Goal: Transaction & Acquisition: Book appointment/travel/reservation

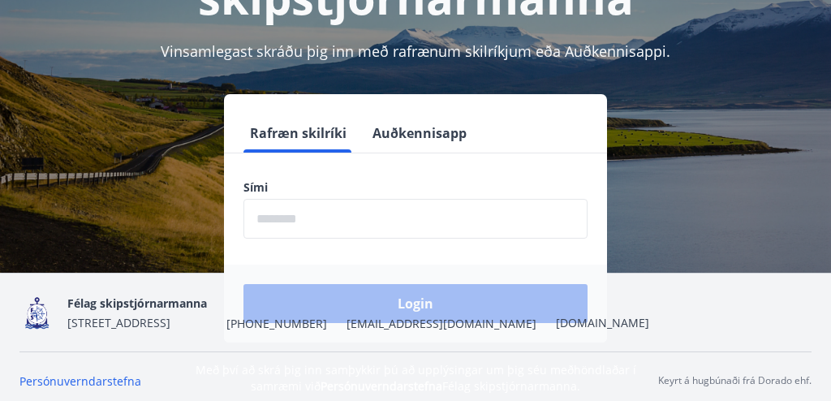
scroll to position [195, 0]
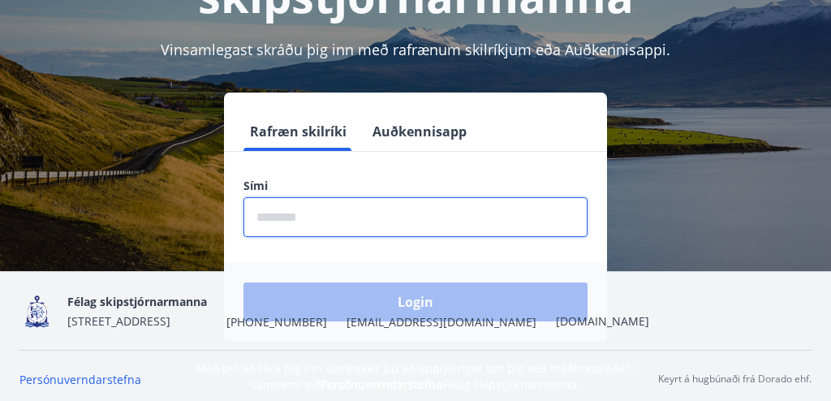
click at [316, 218] on input "phone" at bounding box center [415, 217] width 344 height 40
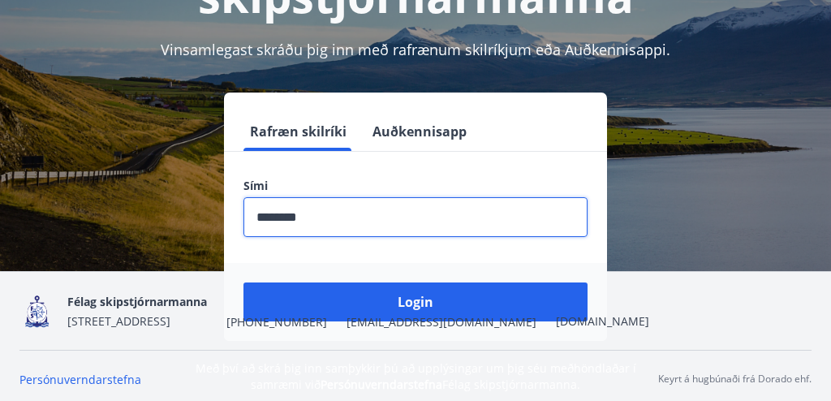
type input "********"
click at [243, 282] on button "Login" at bounding box center [415, 301] width 344 height 39
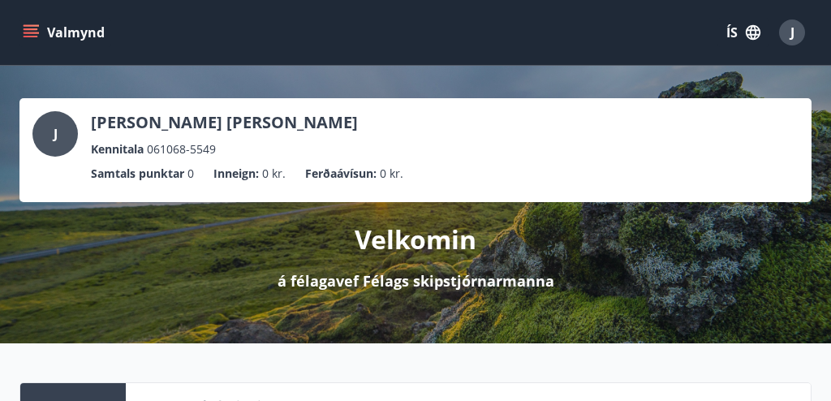
click at [70, 34] on button "Valmynd" at bounding box center [65, 32] width 92 height 29
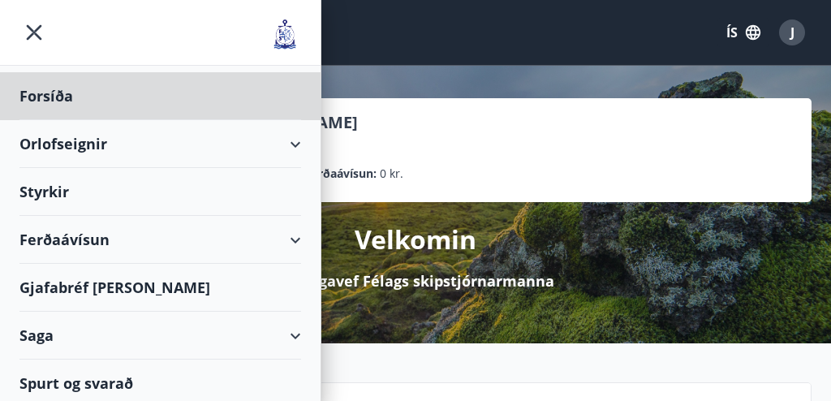
click at [58, 192] on div "Styrkir" at bounding box center [160, 192] width 282 height 48
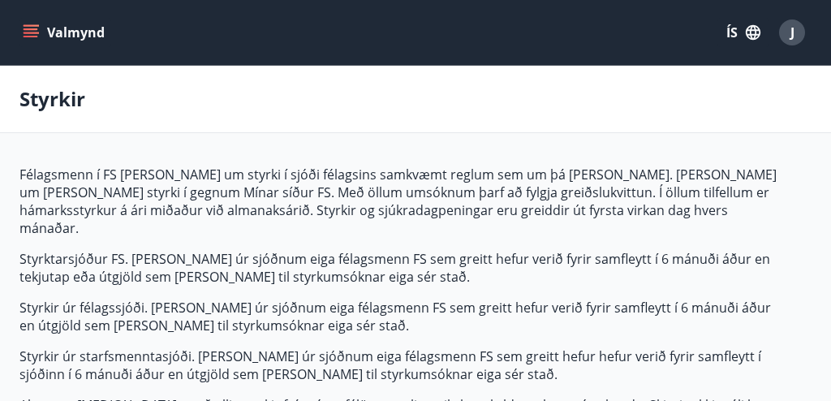
type input "***"
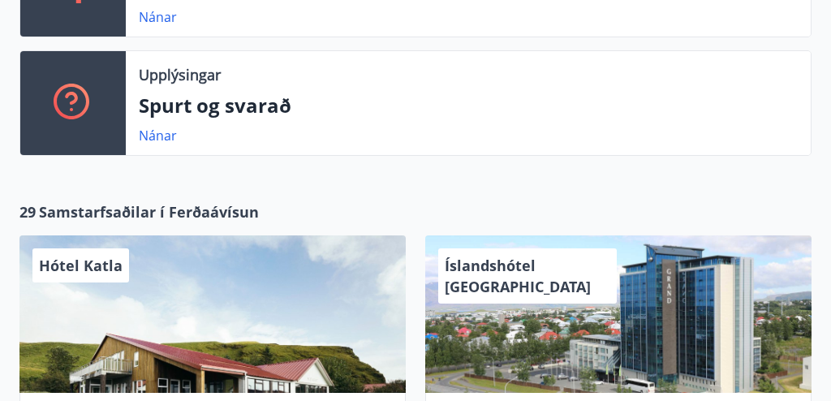
scroll to position [454, 0]
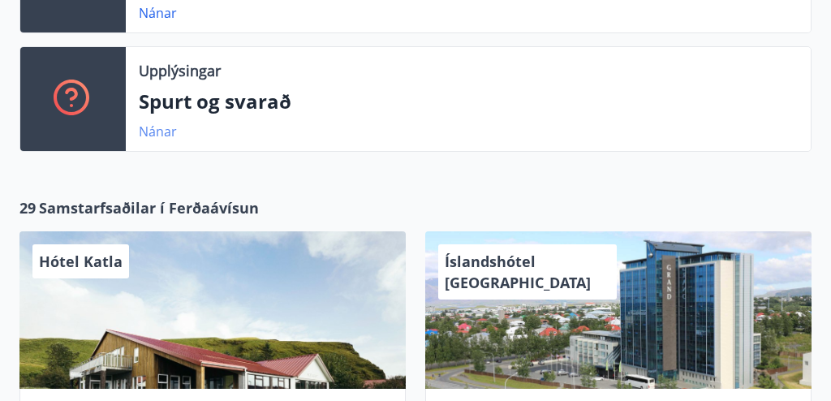
click at [162, 130] on link "Nánar" at bounding box center [158, 132] width 38 height 18
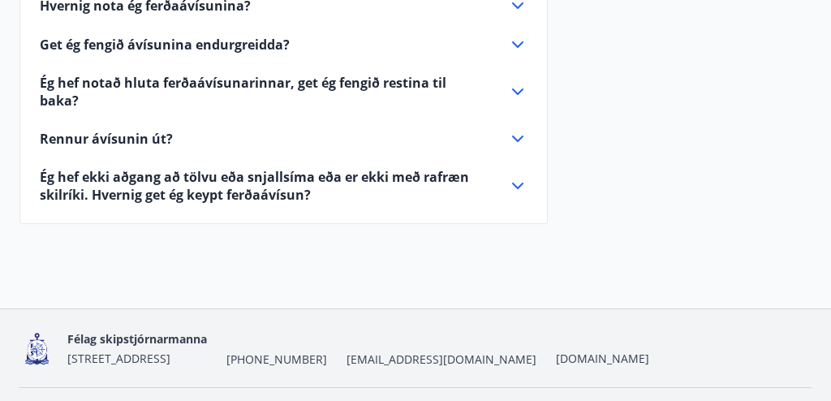
scroll to position [904, 0]
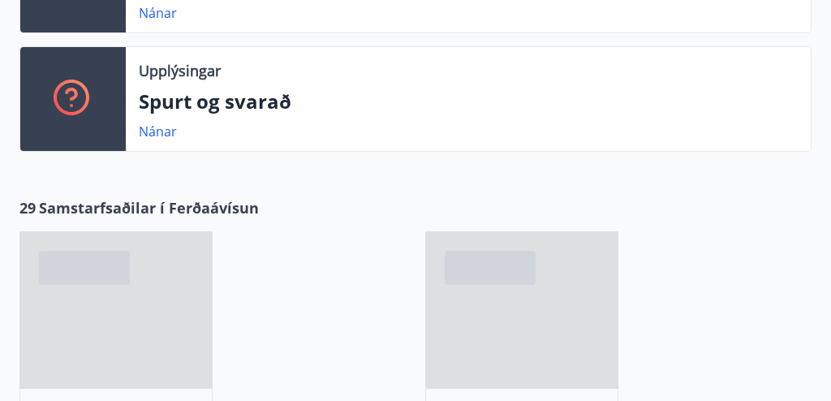
scroll to position [419, 0]
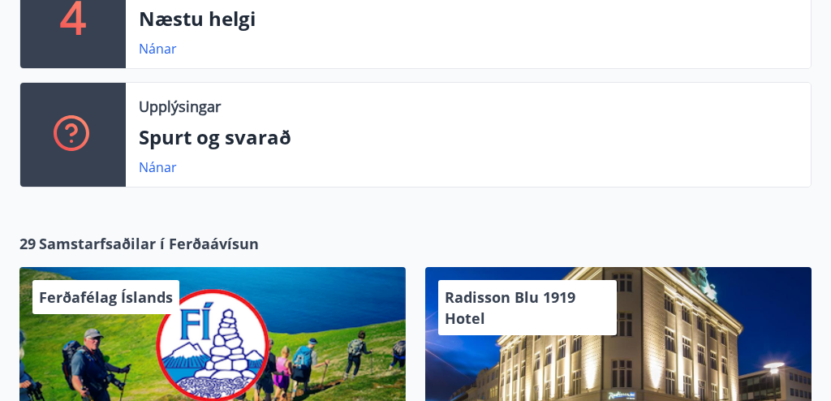
click at [301, 233] on div "29 Samstarfsaðilar í Ferðaávísun" at bounding box center [415, 243] width 792 height 21
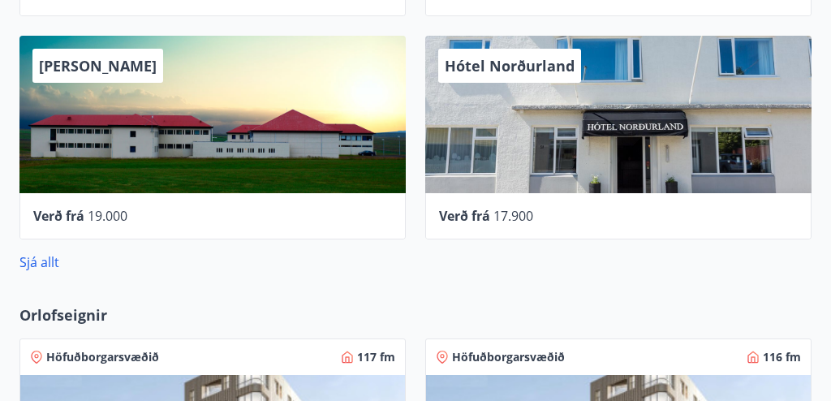
scroll to position [841, 0]
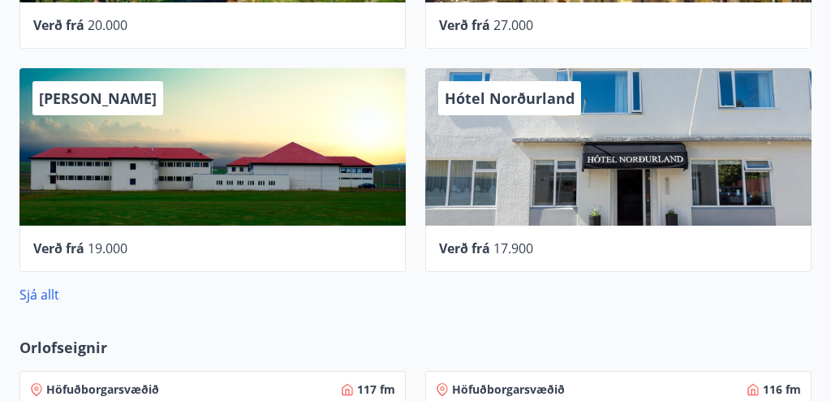
click at [119, 99] on span "Hótel Laugarbakki" at bounding box center [98, 97] width 118 height 19
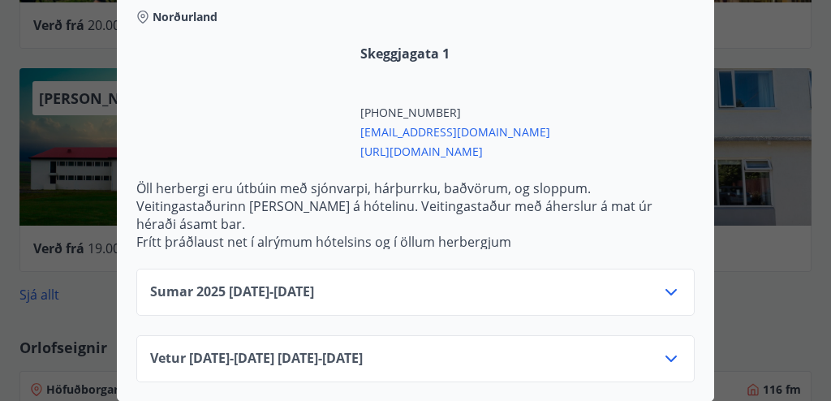
scroll to position [601, 0]
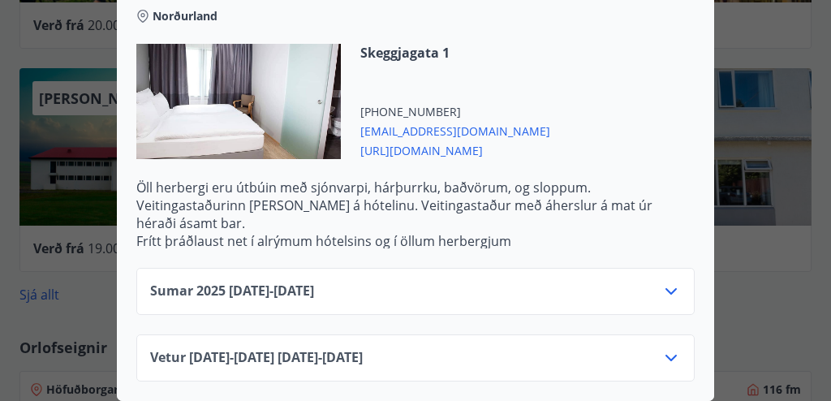
click at [119, 99] on div "Hótel Laugarbakki Norðurland Skeggjagata 1 +531 5198600 hotel@laugarbakki.is ht…" at bounding box center [415, 113] width 597 height 269
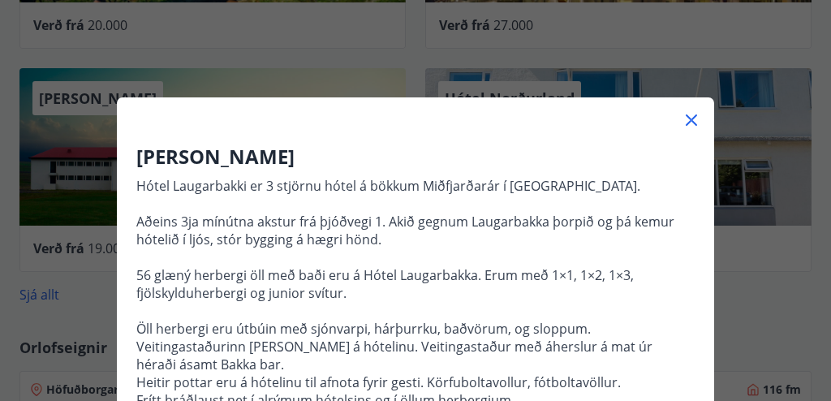
click at [730, 38] on div "Hótel Laugarbakki Hótel Laugarbakki er 3 stjörnu hótel á bökkum Miðfjarðarár í …" at bounding box center [415, 200] width 831 height 401
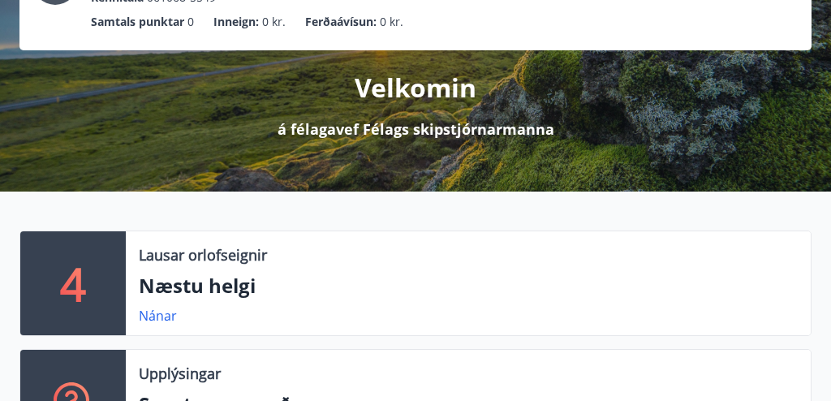
scroll to position [162, 0]
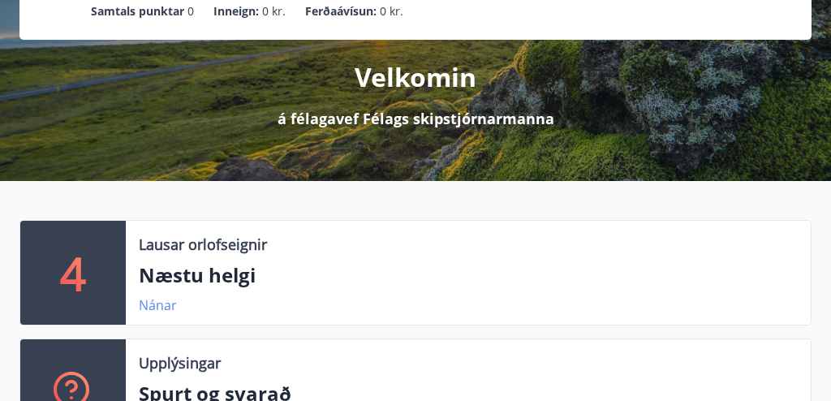
click at [152, 303] on link "Nánar" at bounding box center [158, 305] width 38 height 18
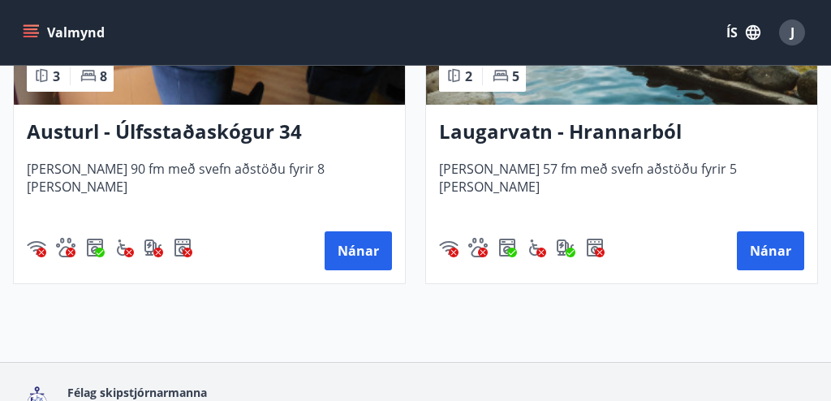
scroll to position [942, 0]
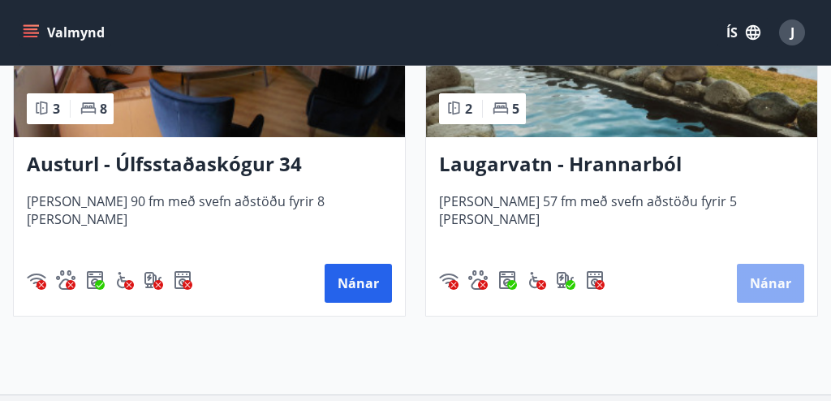
click at [775, 282] on button "Nánar" at bounding box center [770, 283] width 67 height 39
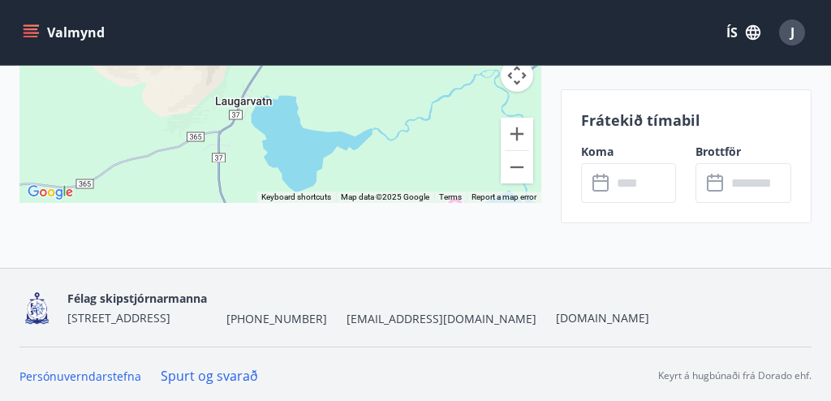
scroll to position [3357, 0]
